Goal: Check status: Check status

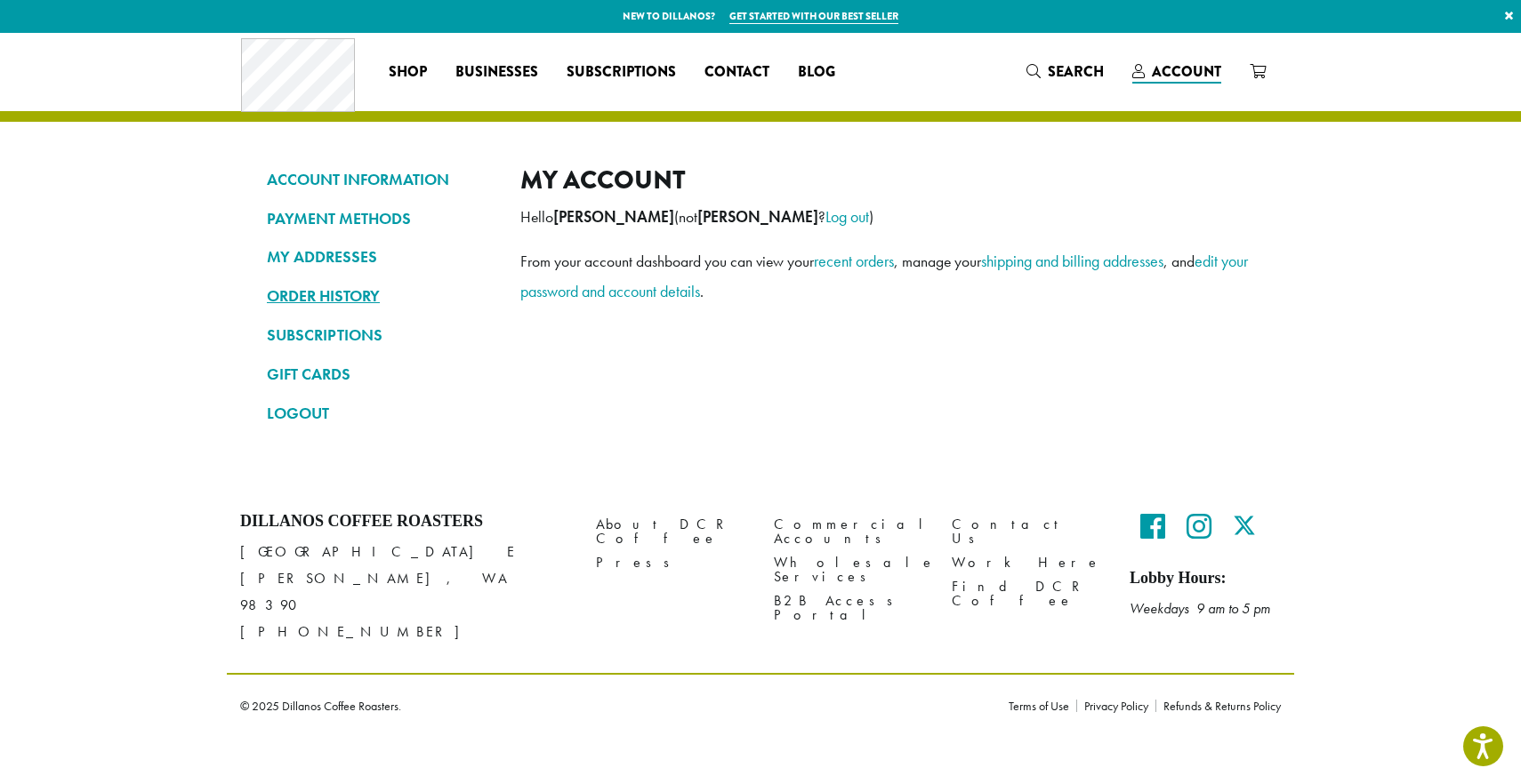
click at [309, 298] on link "ORDER HISTORY" at bounding box center [380, 297] width 226 height 31
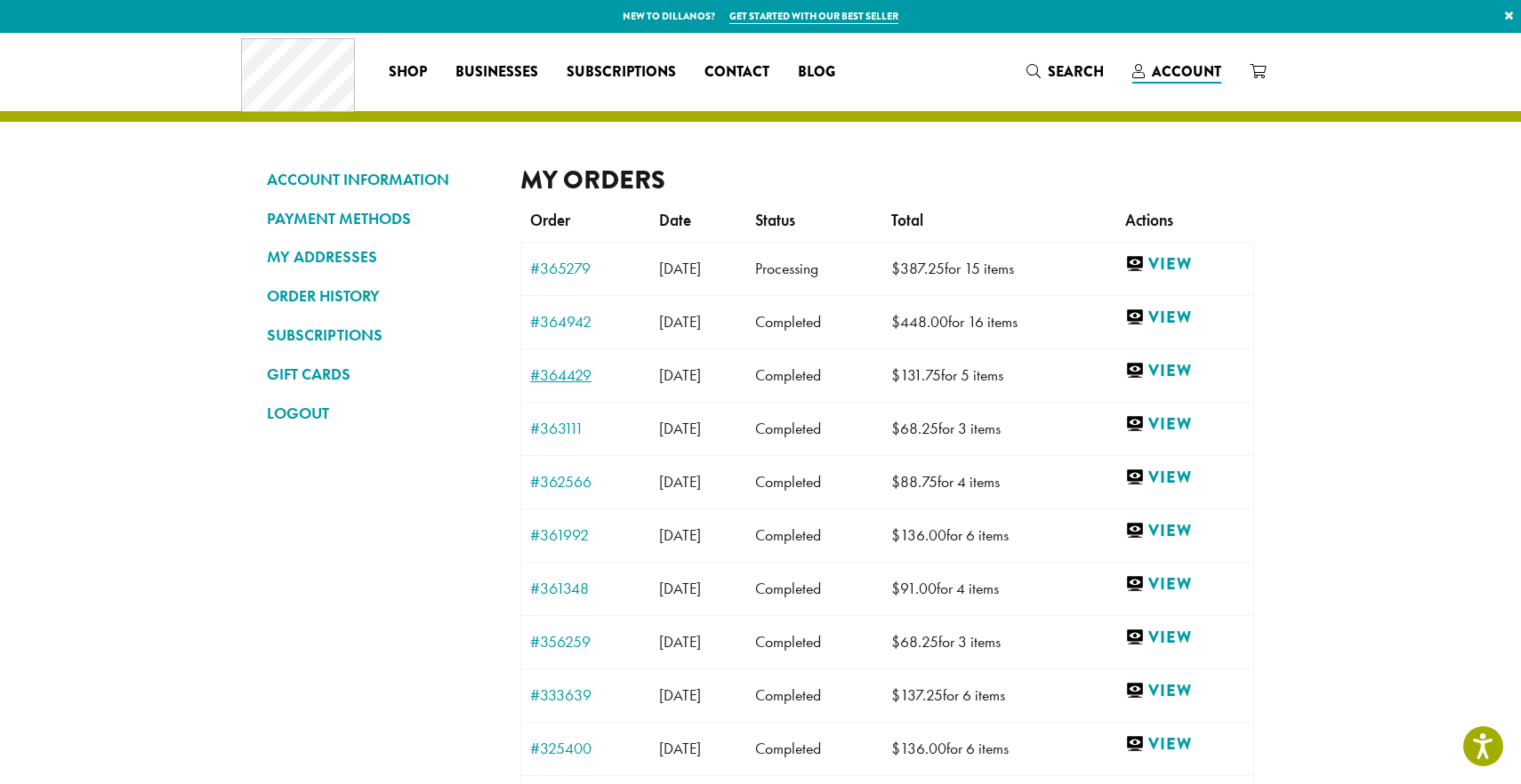
click at [564, 374] on link "#364429" at bounding box center [585, 375] width 111 height 16
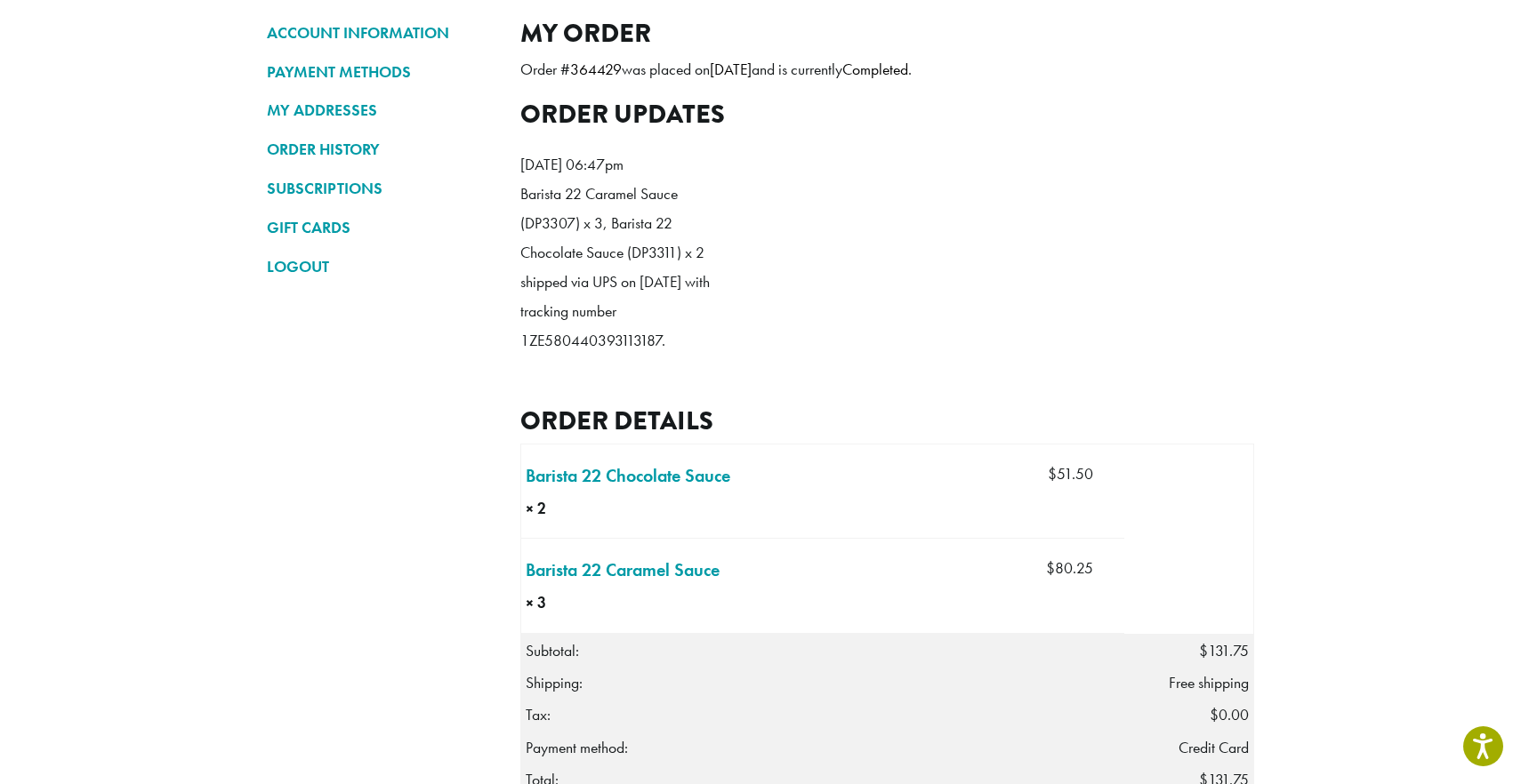
scroll to position [133, 0]
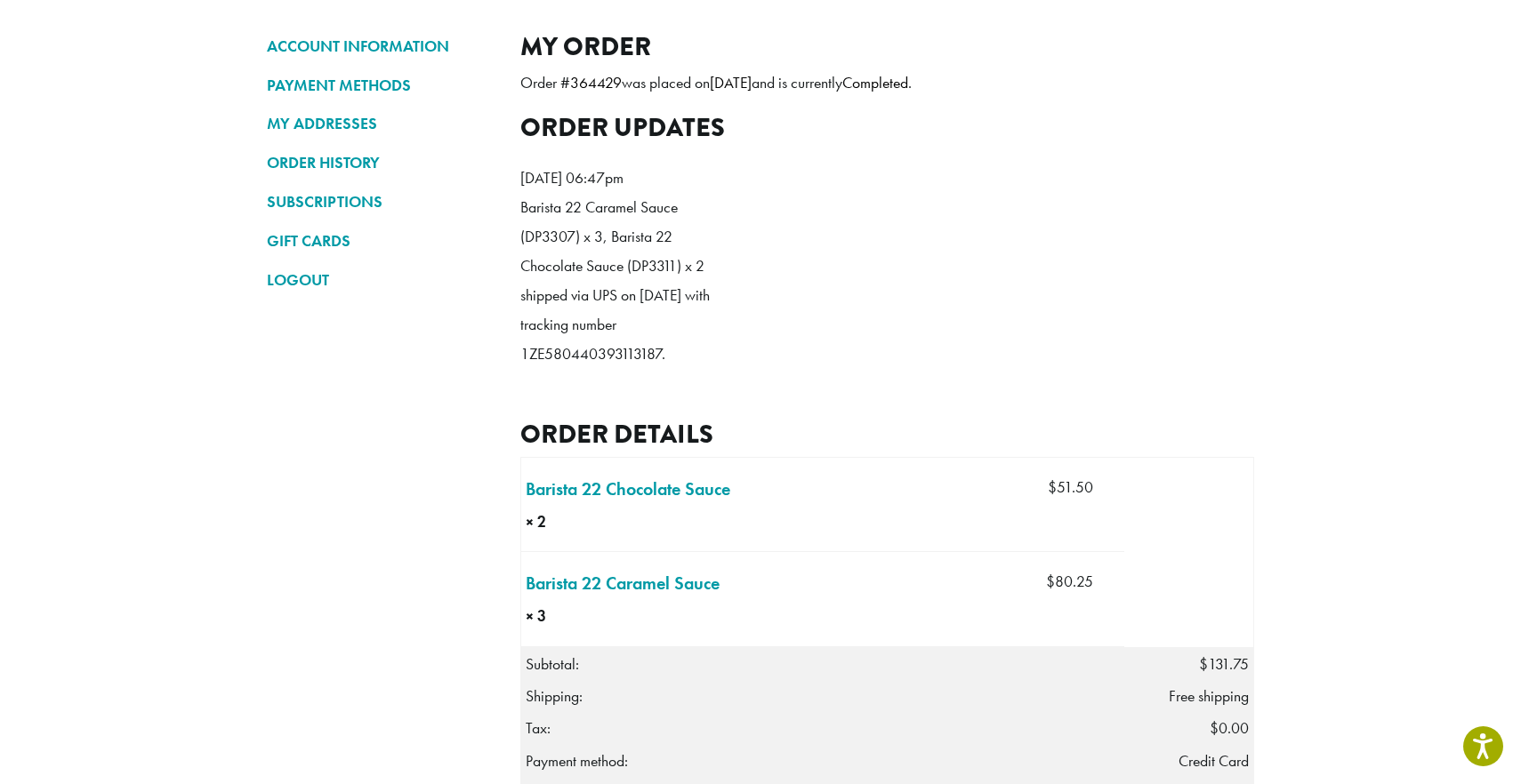
click at [590, 369] on p "Barista 22 Caramel Sauce (DP3307) x 3, Barista 22 Chocolate Sauce (DP3311) x 2 …" at bounding box center [622, 281] width 204 height 177
copy p "1ZE580440393113187"
